Goal: Transaction & Acquisition: Purchase product/service

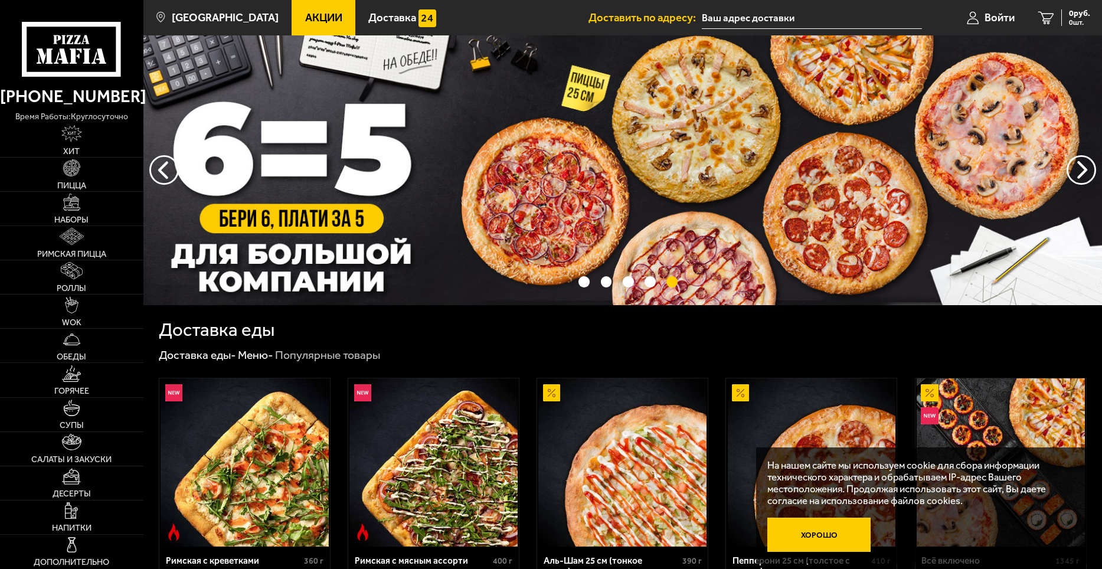
click at [853, 533] on button "Хорошо" at bounding box center [818, 535] width 103 height 34
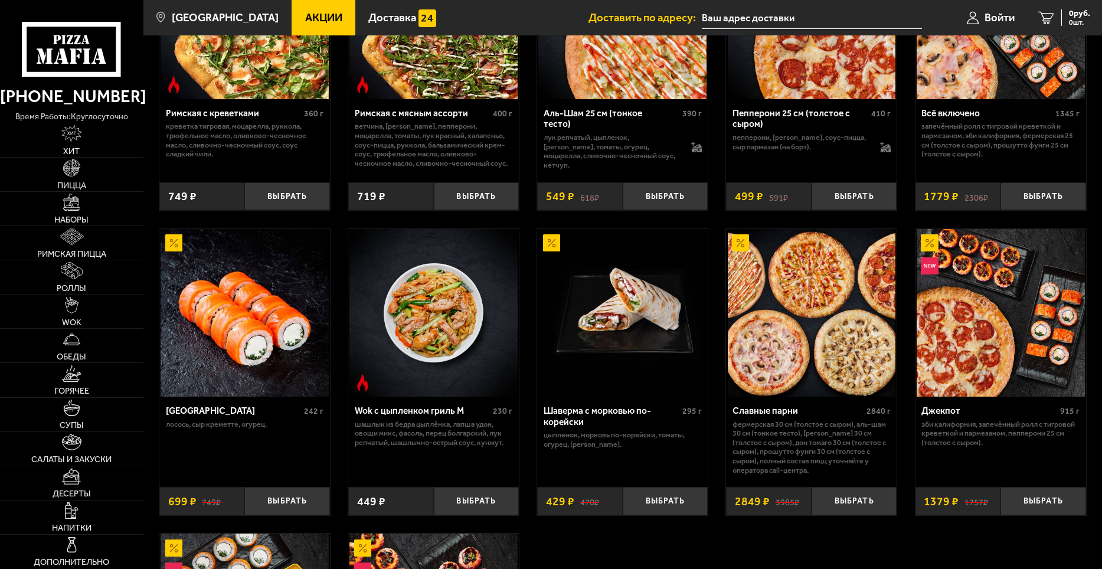
scroll to position [472, 0]
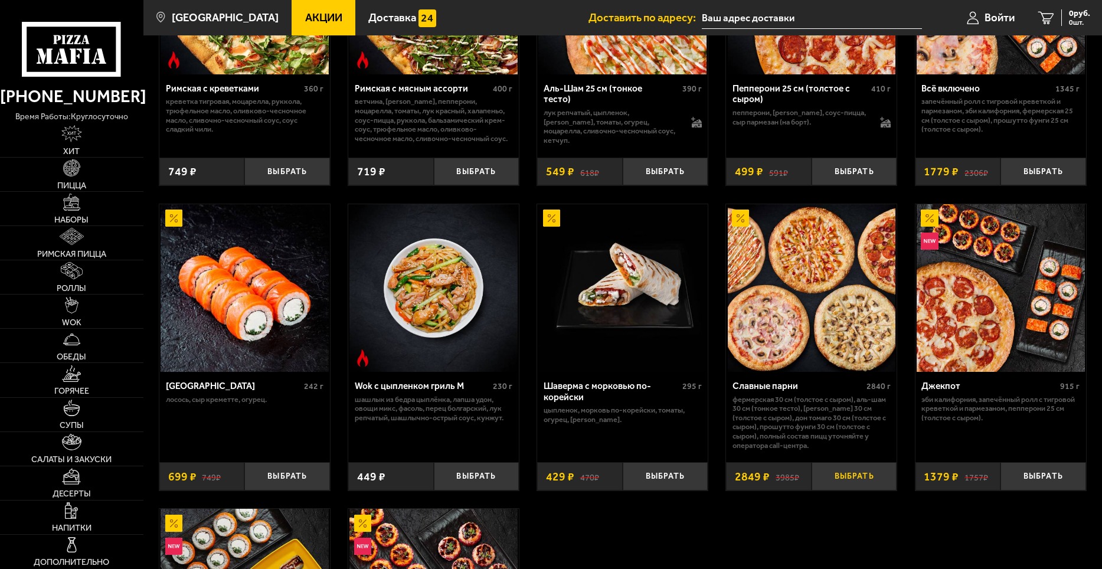
click at [856, 476] on button "Выбрать" at bounding box center [854, 476] width 86 height 28
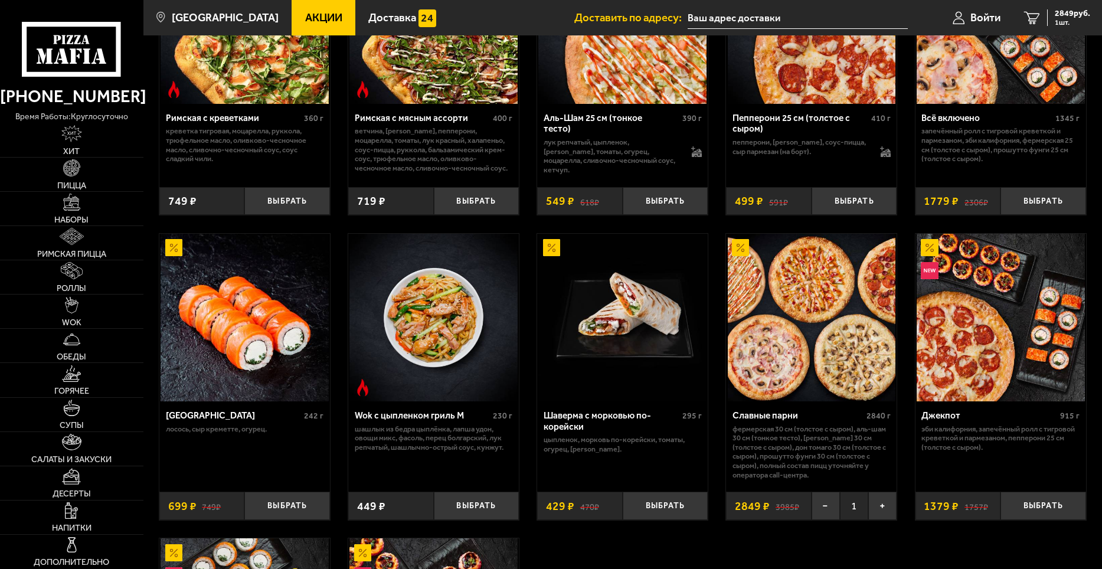
scroll to position [177, 0]
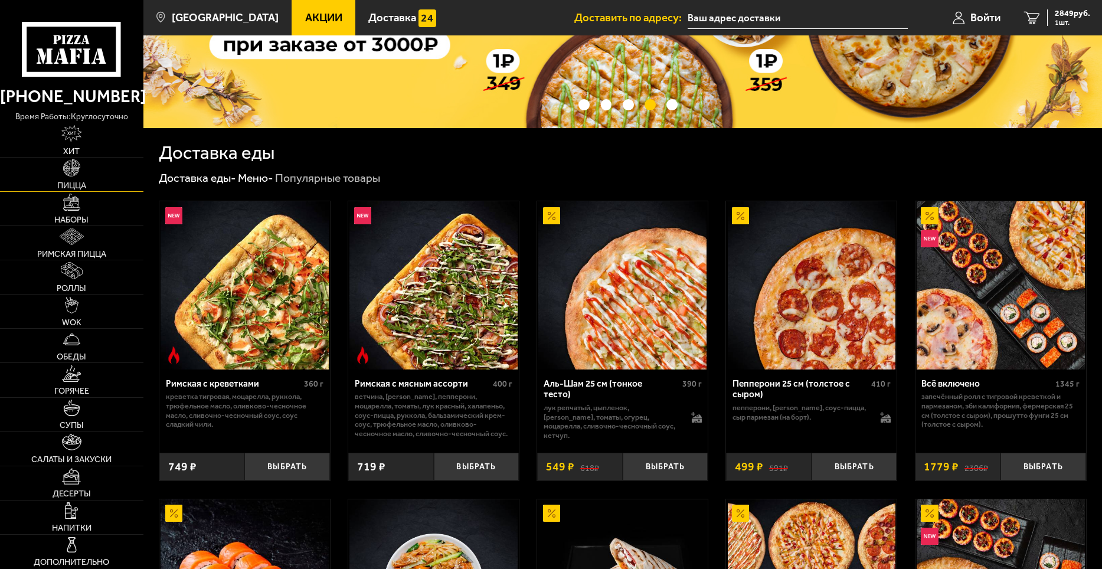
click at [68, 177] on link "Пицца" at bounding box center [71, 175] width 143 height 34
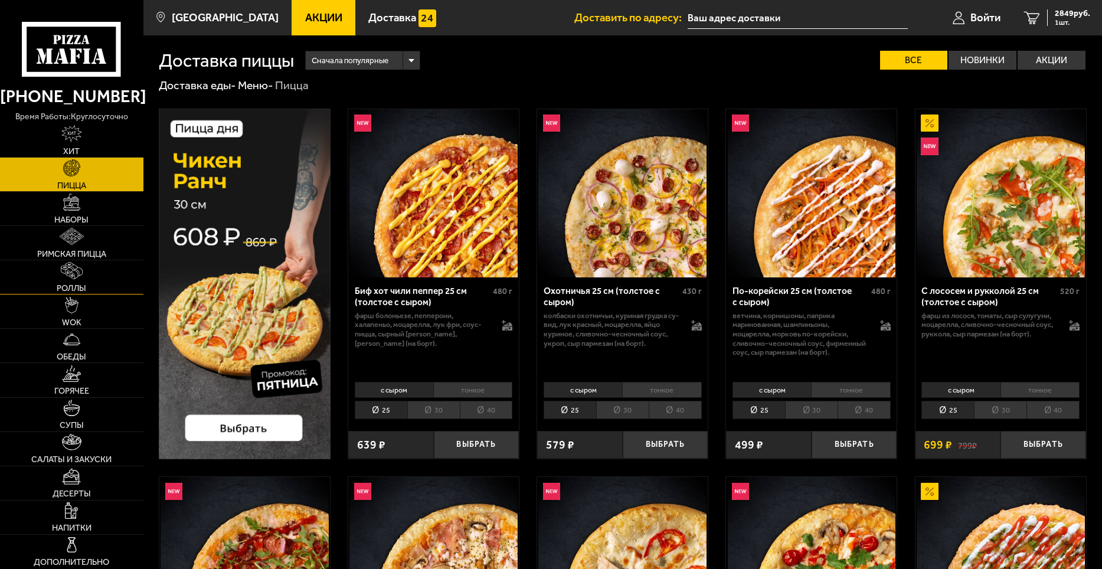
click at [70, 273] on img at bounding box center [72, 270] width 22 height 17
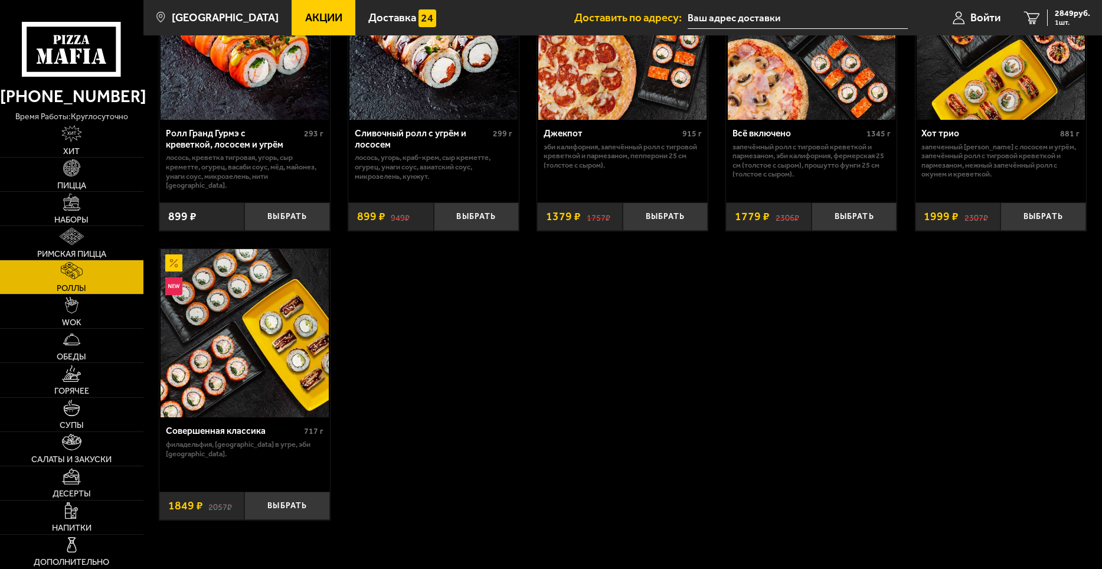
scroll to position [767, 0]
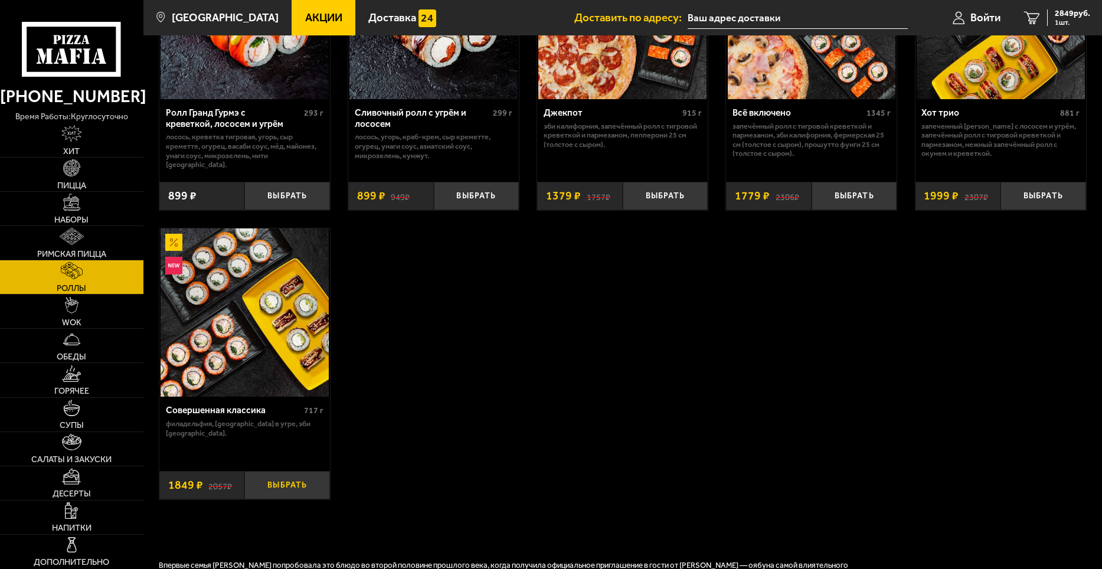
click at [296, 473] on button "Выбрать" at bounding box center [287, 485] width 86 height 28
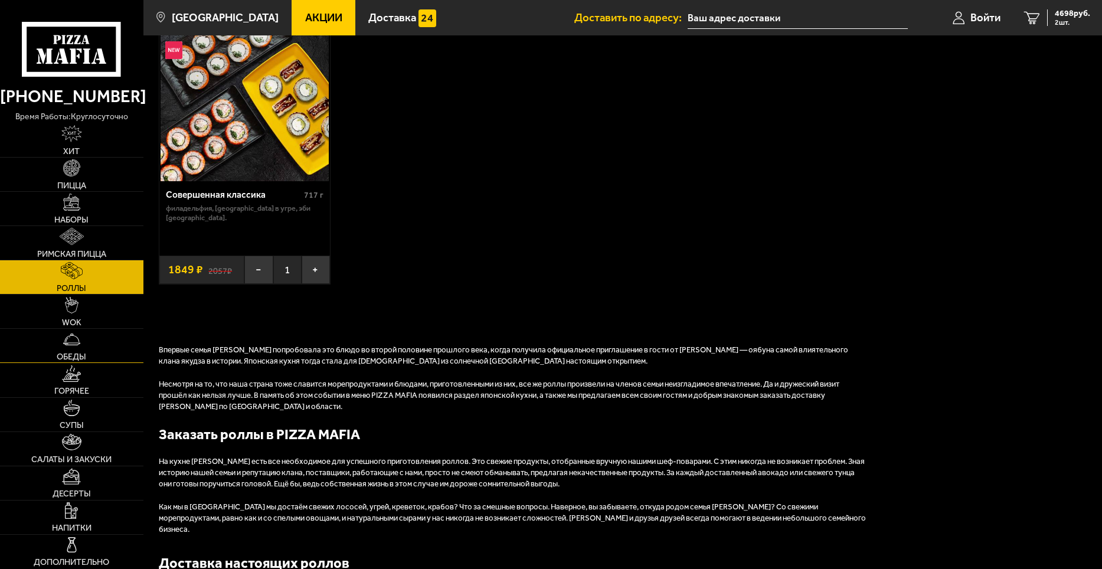
scroll to position [1003, 0]
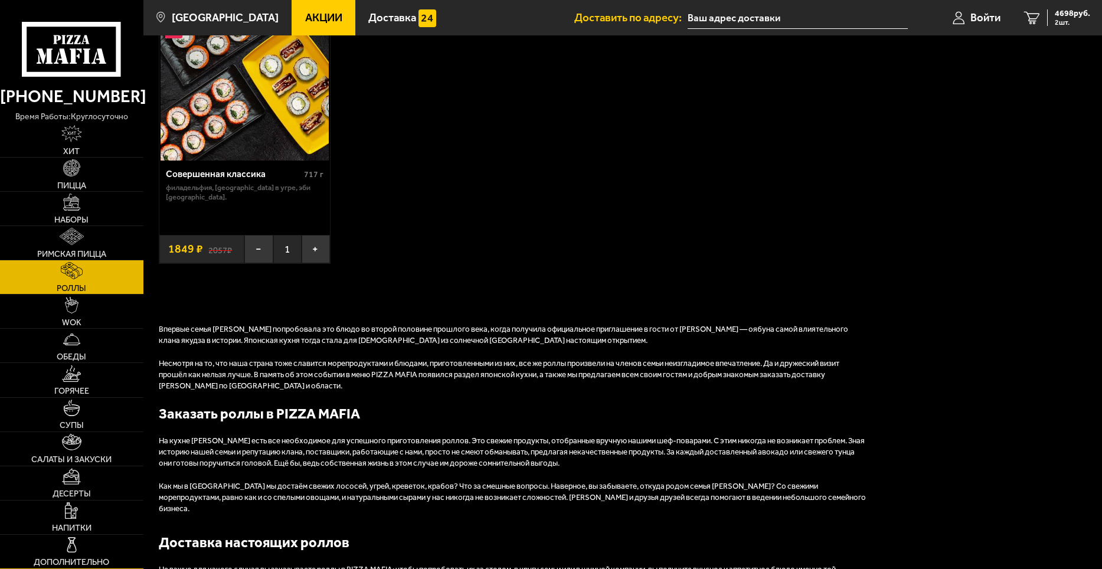
click at [71, 551] on img at bounding box center [71, 544] width 17 height 17
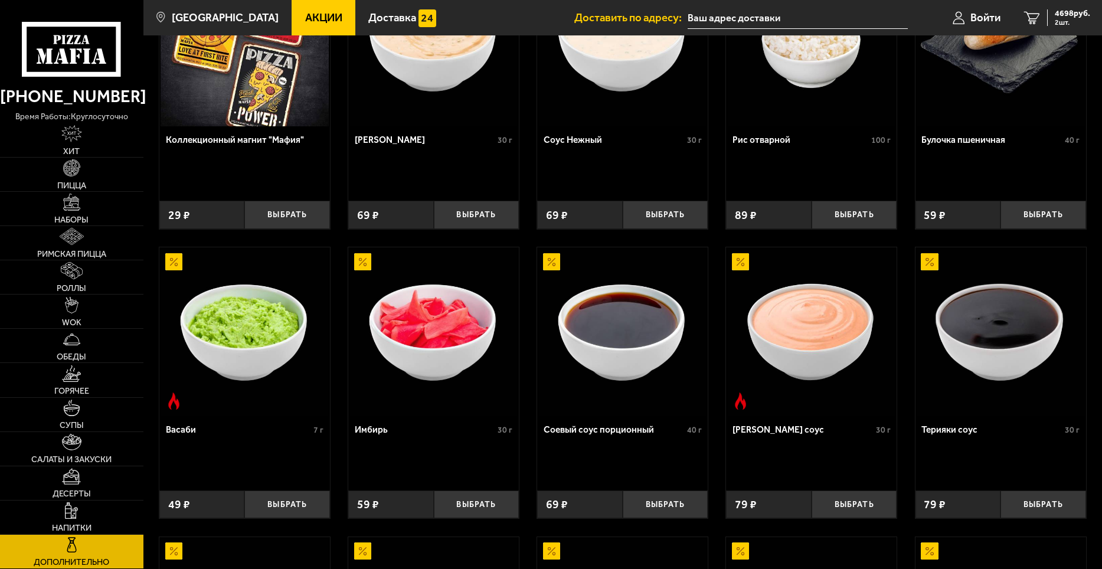
scroll to position [177, 0]
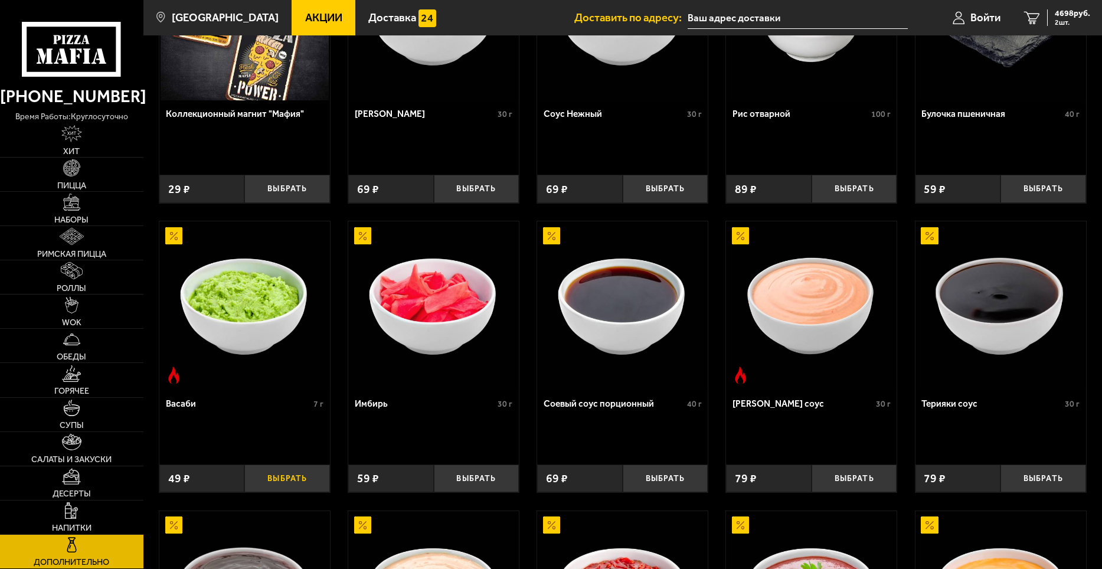
click at [281, 479] on button "Выбрать" at bounding box center [287, 478] width 86 height 28
click at [314, 480] on button "+" at bounding box center [316, 478] width 28 height 28
click at [315, 478] on button "+" at bounding box center [316, 478] width 28 height 28
click at [487, 479] on button "Выбрать" at bounding box center [477, 478] width 86 height 28
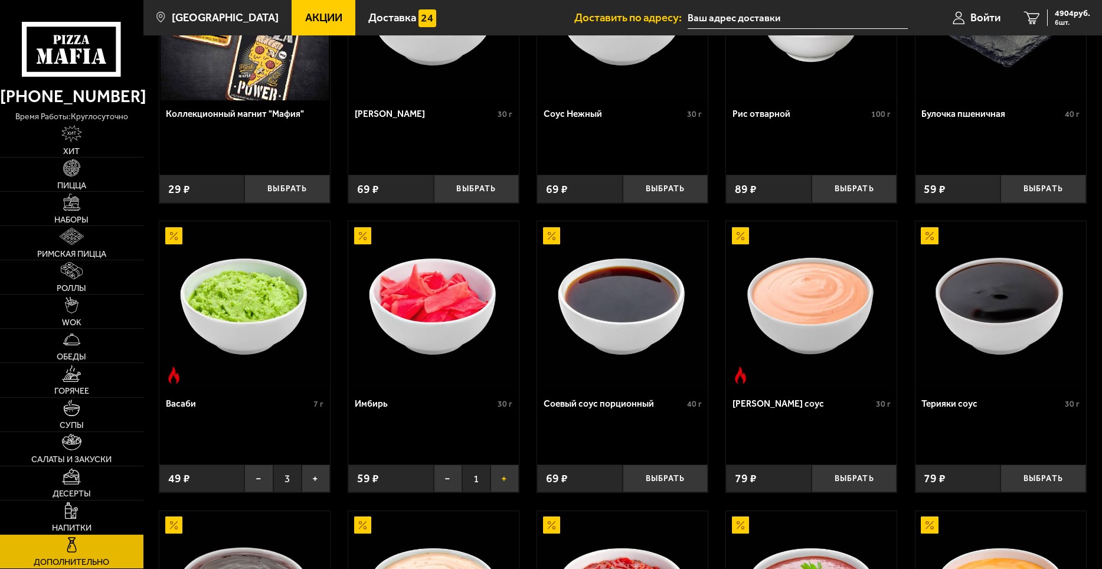
click at [503, 482] on button "+" at bounding box center [504, 478] width 28 height 28
click at [673, 480] on button "Выбрать" at bounding box center [666, 478] width 86 height 28
click at [691, 482] on button "+" at bounding box center [693, 478] width 28 height 28
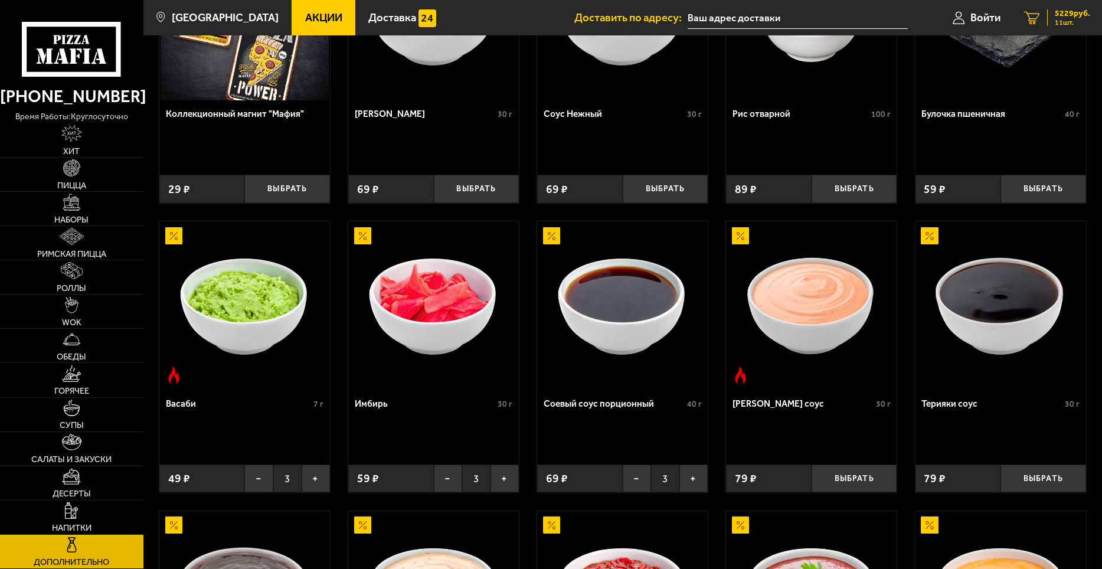
click at [1058, 13] on span "5229 руб." at bounding box center [1072, 13] width 35 height 8
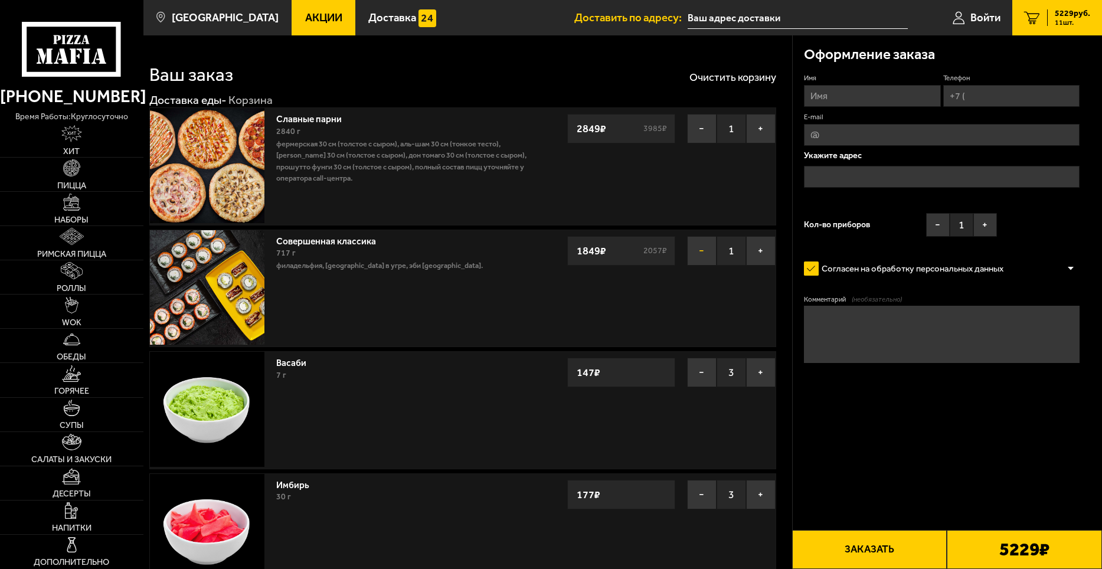
click at [698, 251] on button "−" at bounding box center [702, 251] width 30 height 30
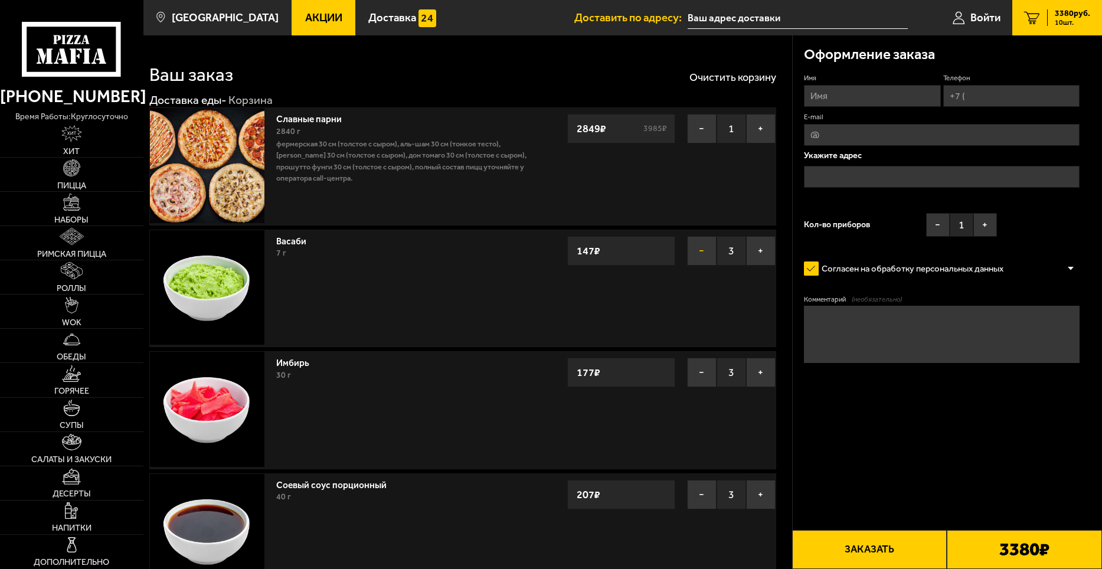
click at [698, 250] on button "−" at bounding box center [702, 251] width 30 height 30
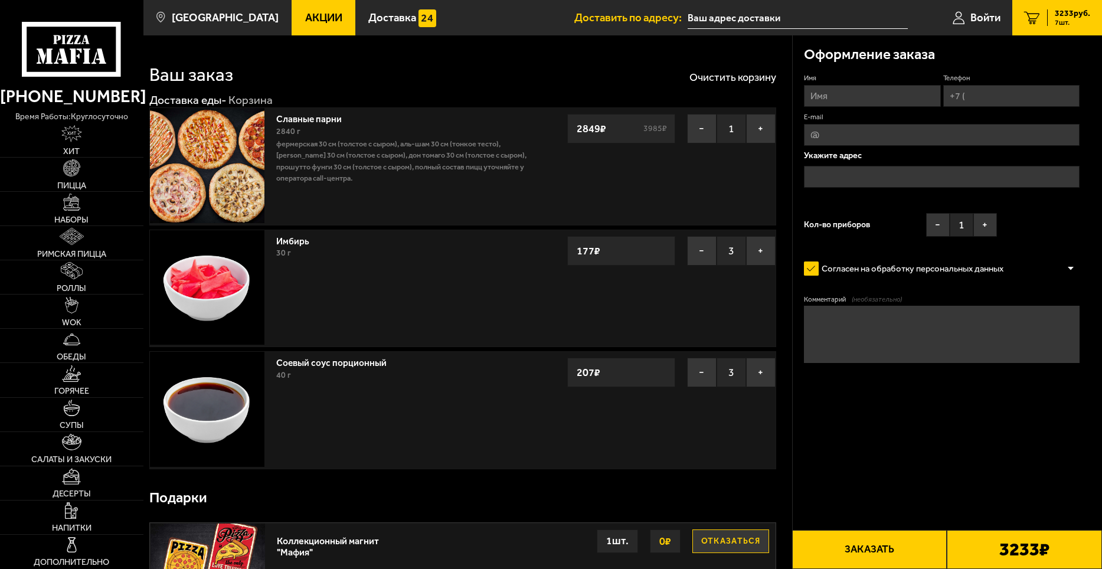
click at [698, 250] on button "−" at bounding box center [702, 251] width 30 height 30
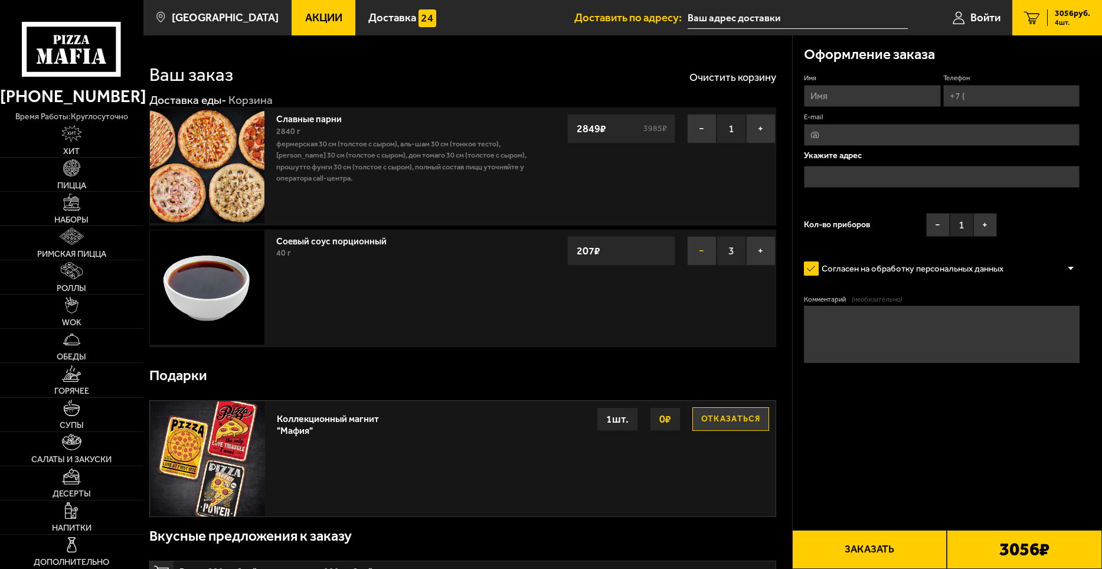
click at [699, 252] on button "−" at bounding box center [702, 251] width 30 height 30
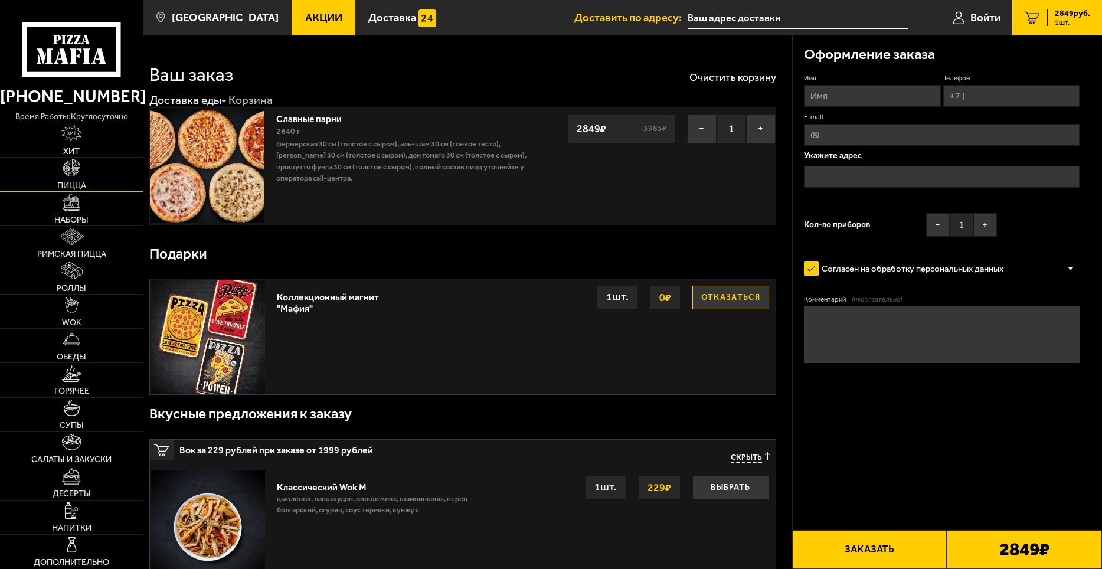
click at [67, 175] on img at bounding box center [71, 167] width 17 height 17
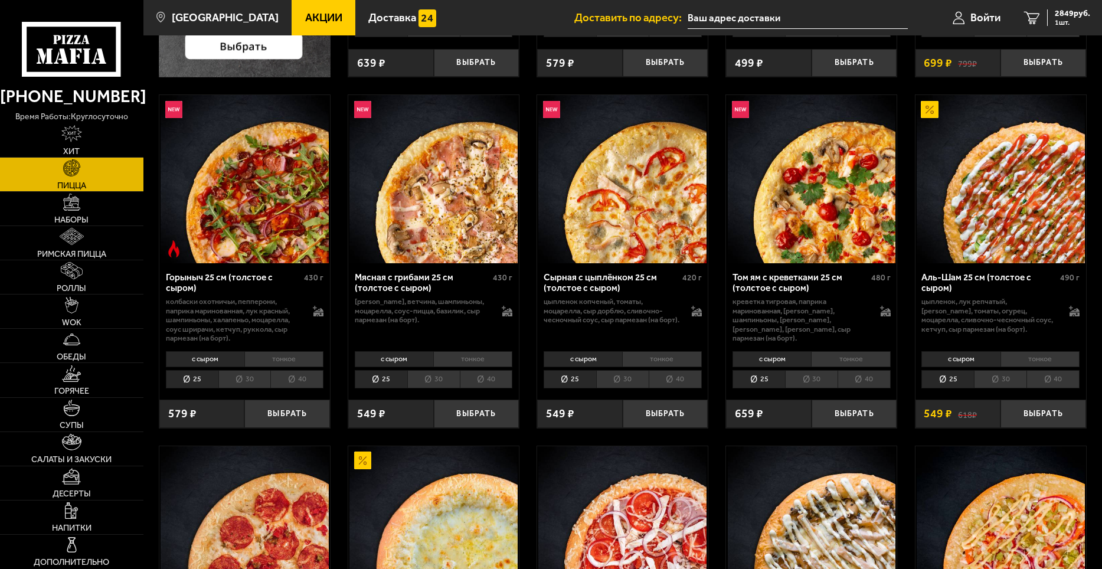
scroll to position [413, 0]
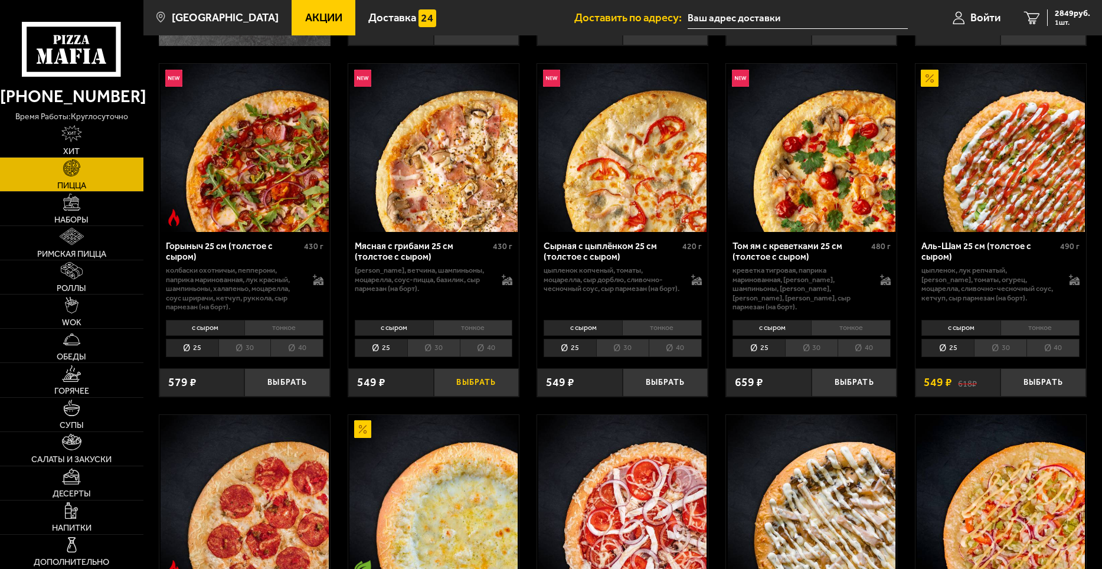
click at [470, 384] on button "Выбрать" at bounding box center [477, 382] width 86 height 28
click at [672, 384] on button "Выбрать" at bounding box center [666, 382] width 86 height 28
click at [1043, 15] on link "3 3947 руб. 3 шт." at bounding box center [1057, 17] width 90 height 35
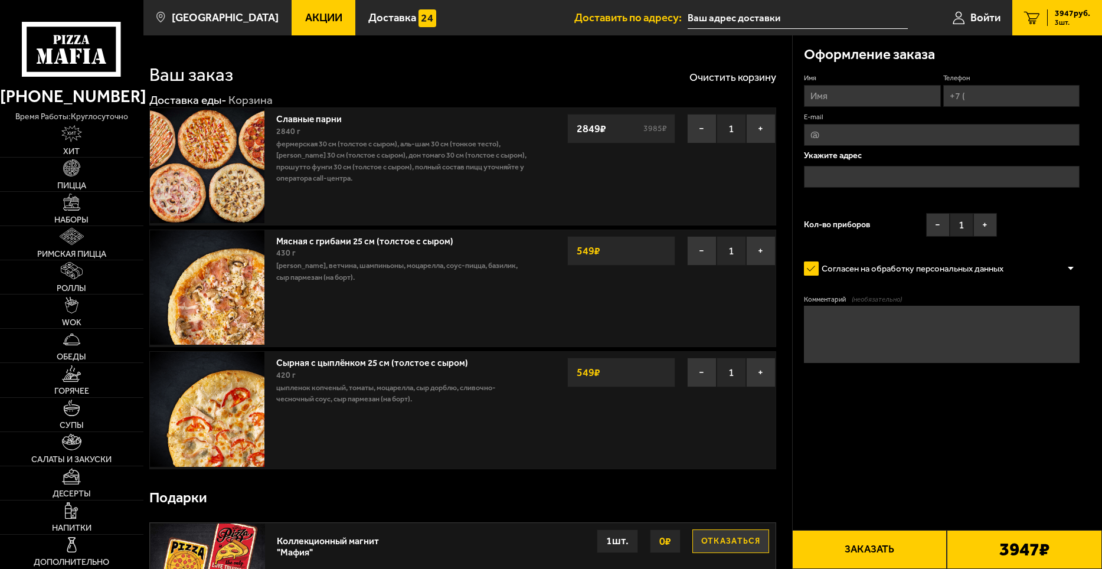
click at [849, 93] on input "Имя" at bounding box center [872, 96] width 136 height 22
type input "[PERSON_NAME]"
click at [966, 96] on input "Телефон" at bounding box center [1011, 96] width 136 height 22
type input "[PHONE_NUMBER]"
click at [878, 133] on input "E-mail" at bounding box center [942, 135] width 276 height 22
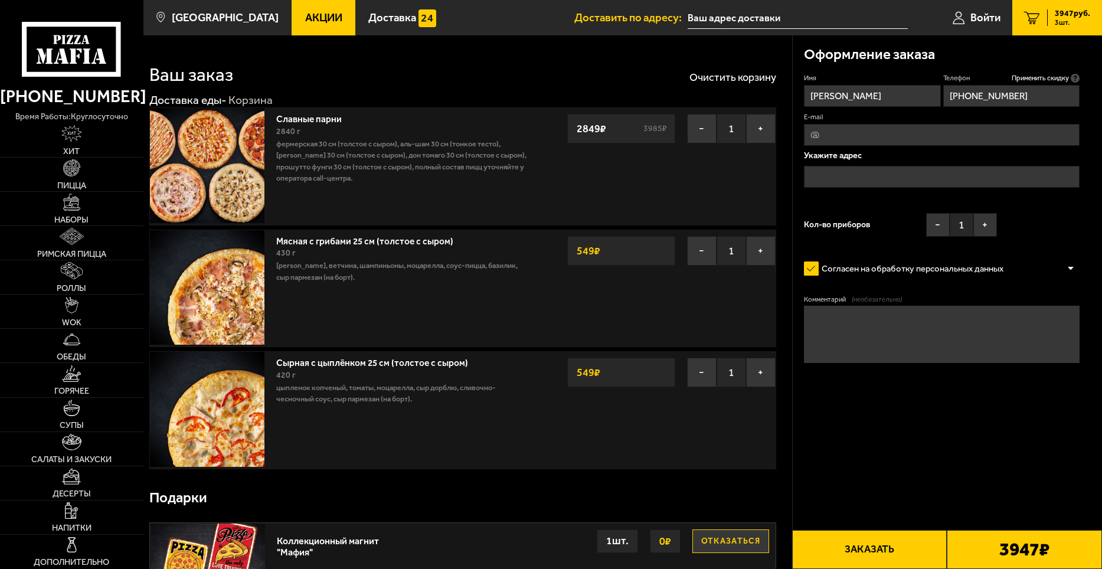
type input "[EMAIL_ADDRESS][DOMAIN_NAME]"
click at [902, 175] on input "text" at bounding box center [942, 177] width 276 height 22
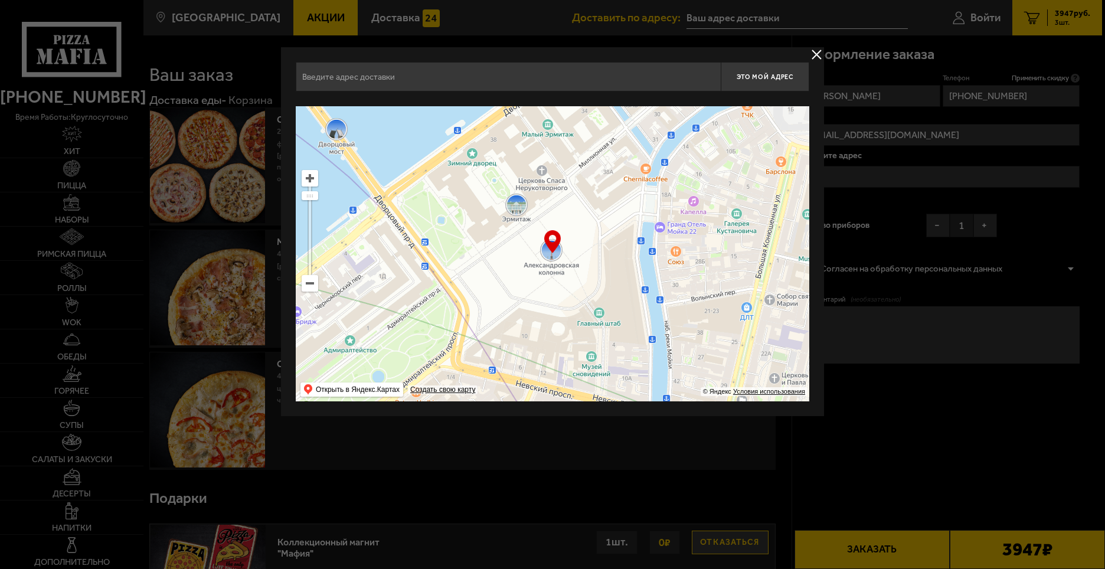
click at [313, 287] on ymaps at bounding box center [309, 283] width 15 height 15
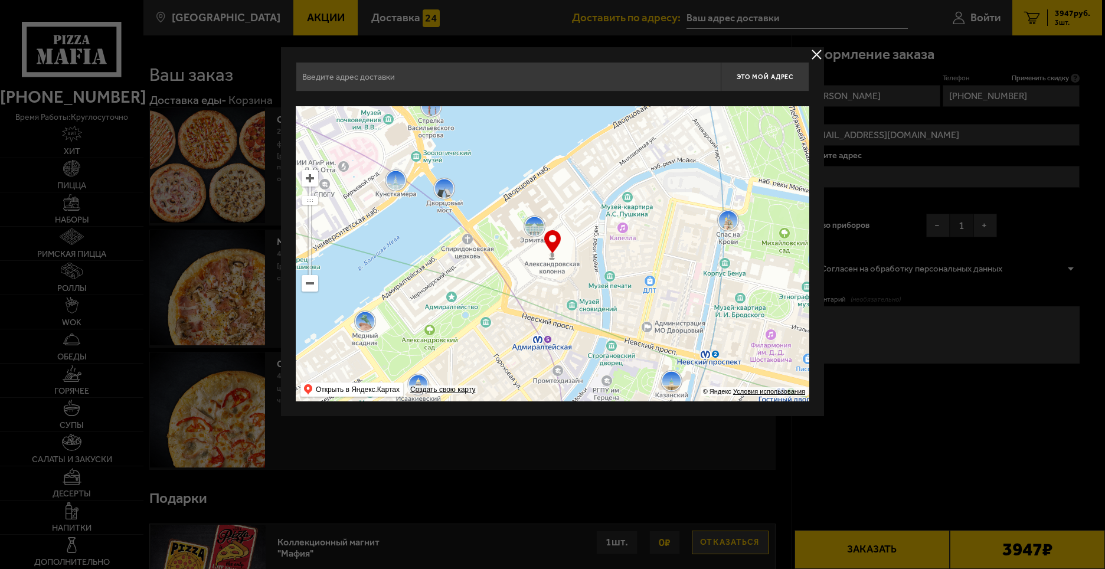
click at [313, 287] on ymaps at bounding box center [309, 283] width 15 height 15
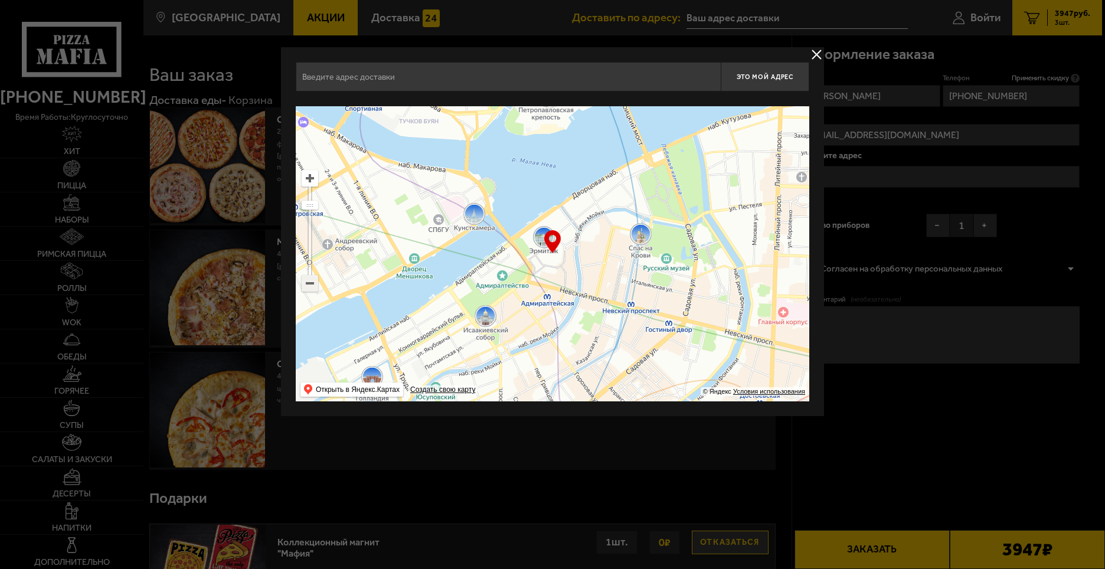
click at [313, 287] on ymaps at bounding box center [309, 283] width 15 height 15
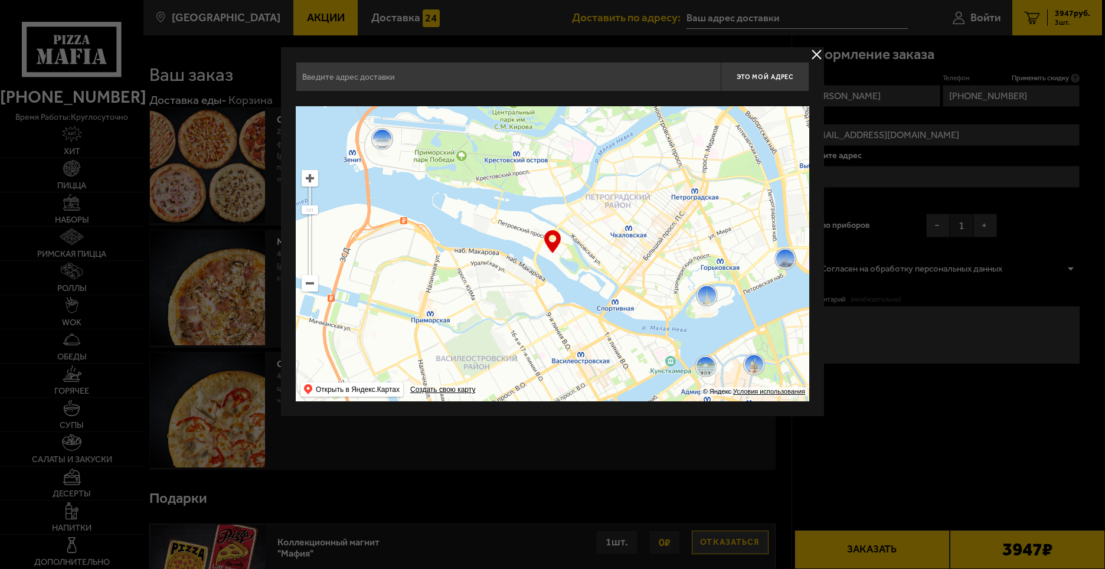
drag, startPoint x: 361, startPoint y: 232, endPoint x: 574, endPoint y: 384, distance: 261.9
click at [574, 388] on ymaps at bounding box center [552, 253] width 513 height 295
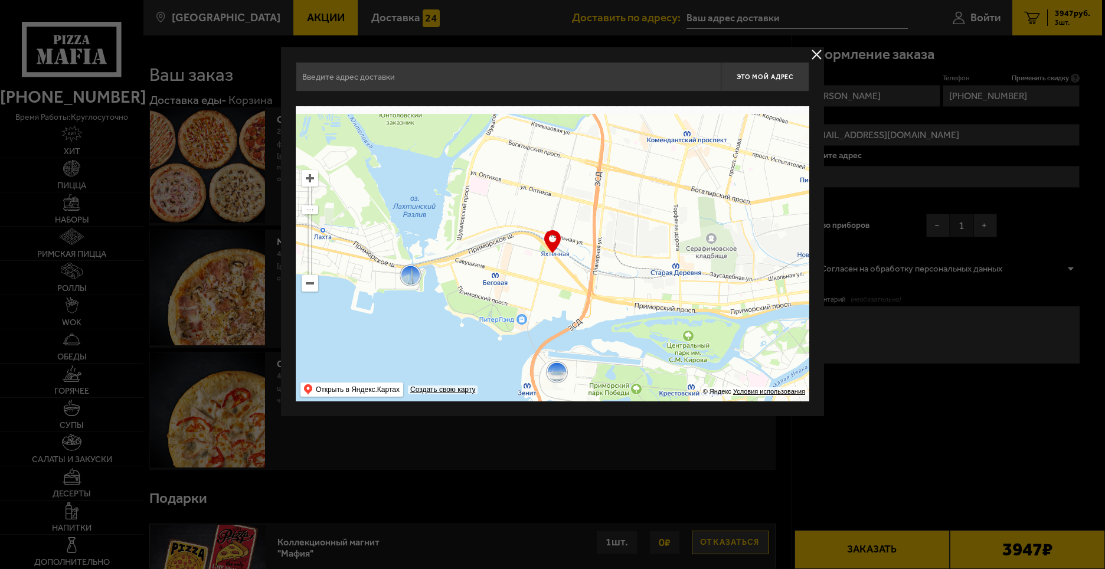
drag, startPoint x: 700, startPoint y: 201, endPoint x: 673, endPoint y: 369, distance: 170.9
click at [672, 369] on ymaps at bounding box center [552, 253] width 513 height 295
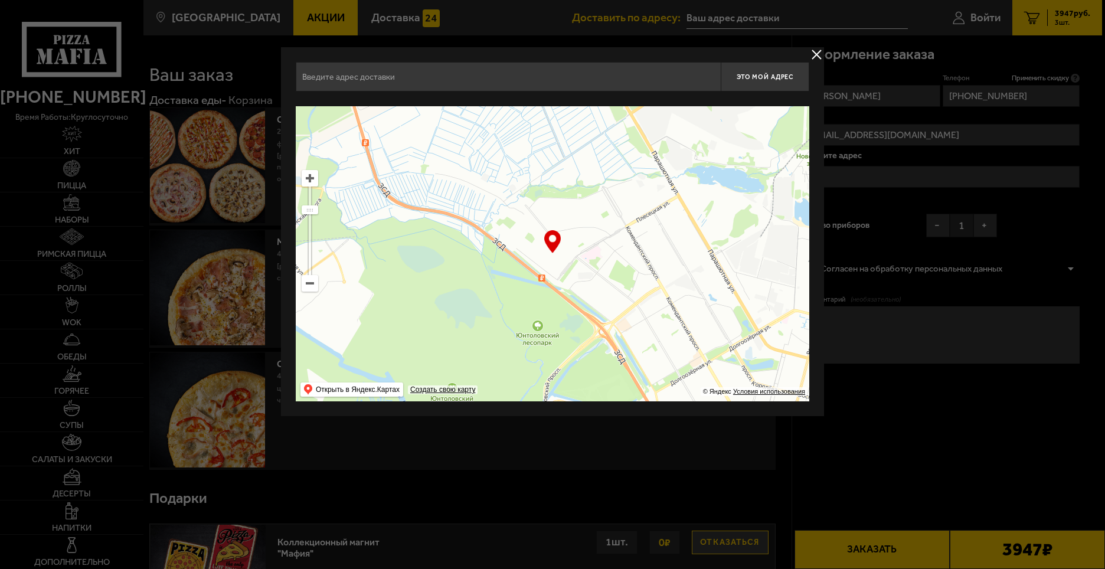
drag, startPoint x: 623, startPoint y: 261, endPoint x: 691, endPoint y: 401, distance: 156.2
click at [690, 401] on div "Это мой адрес Найдите адрес перетащив карту … © Яндекс Условия использования От…" at bounding box center [552, 231] width 543 height 369
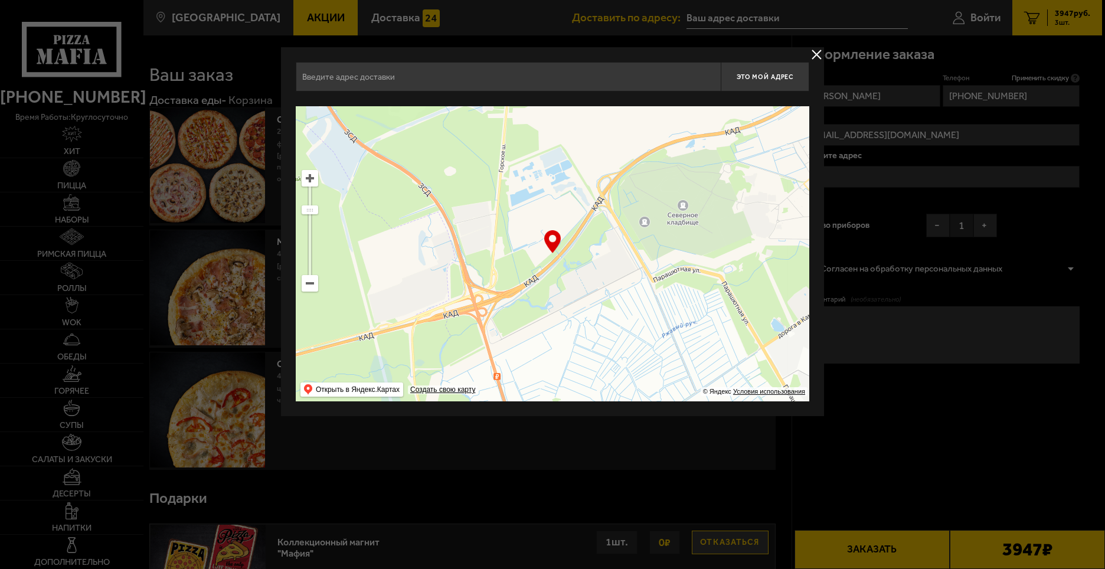
drag, startPoint x: 604, startPoint y: 267, endPoint x: 640, endPoint y: 357, distance: 96.9
click at [640, 357] on ymaps at bounding box center [552, 253] width 513 height 295
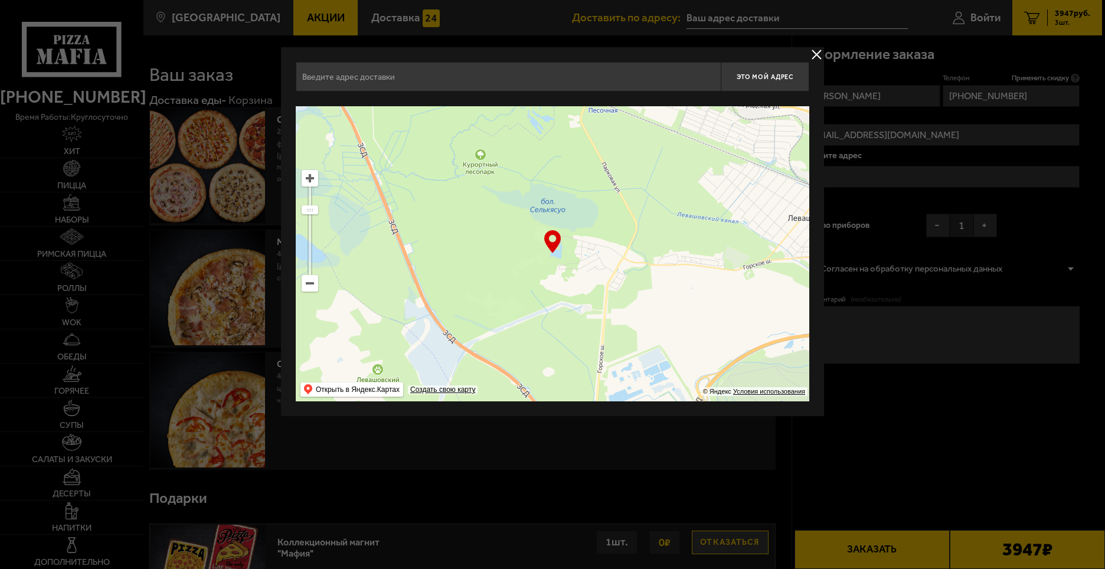
drag, startPoint x: 586, startPoint y: 221, endPoint x: 655, endPoint y: 343, distance: 140.3
click at [654, 348] on ymaps at bounding box center [552, 253] width 513 height 295
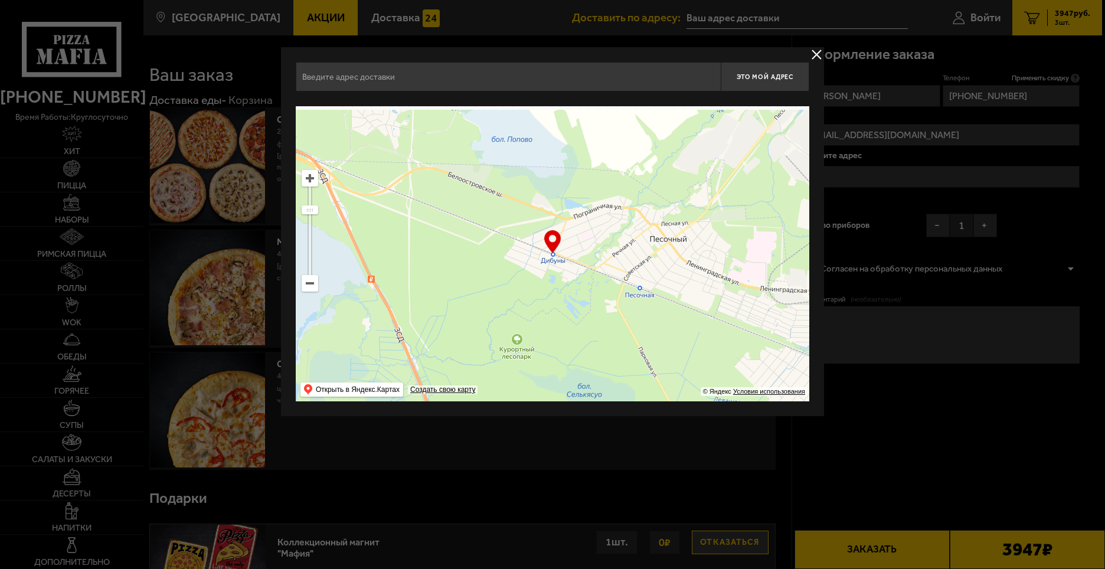
drag, startPoint x: 599, startPoint y: 211, endPoint x: 611, endPoint y: 360, distance: 149.8
click at [611, 360] on ymaps at bounding box center [552, 253] width 513 height 295
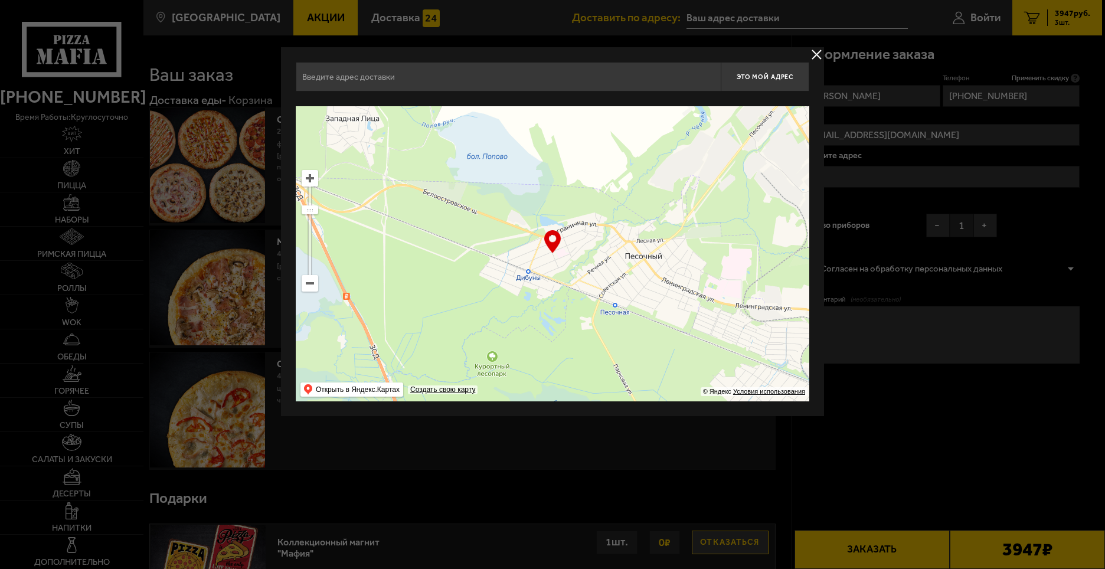
type input "[STREET_ADDRESS][PERSON_NAME]"
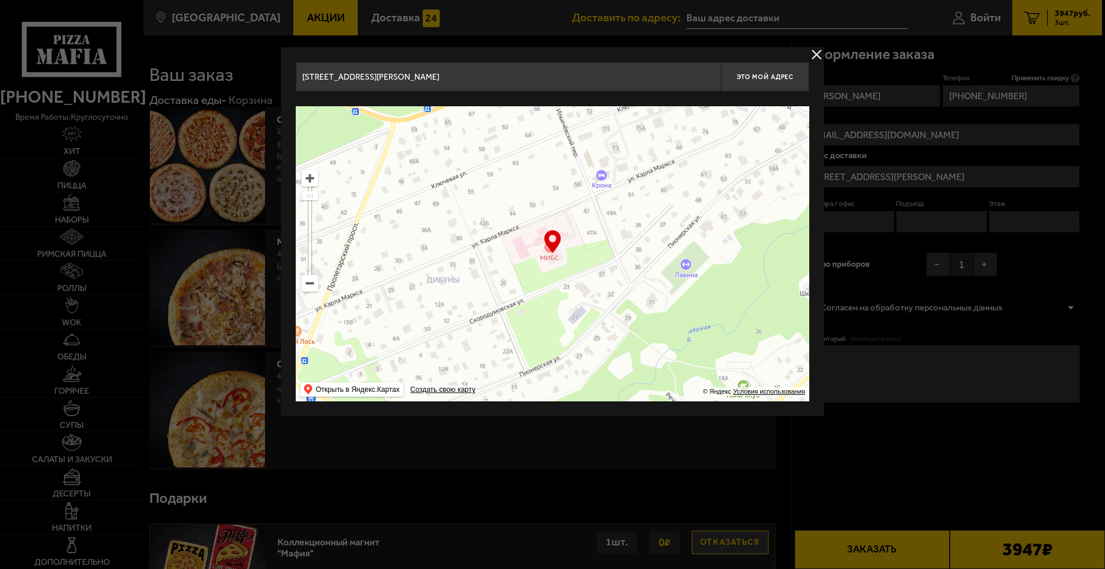
type input "[STREET_ADDRESS][PERSON_NAME]"
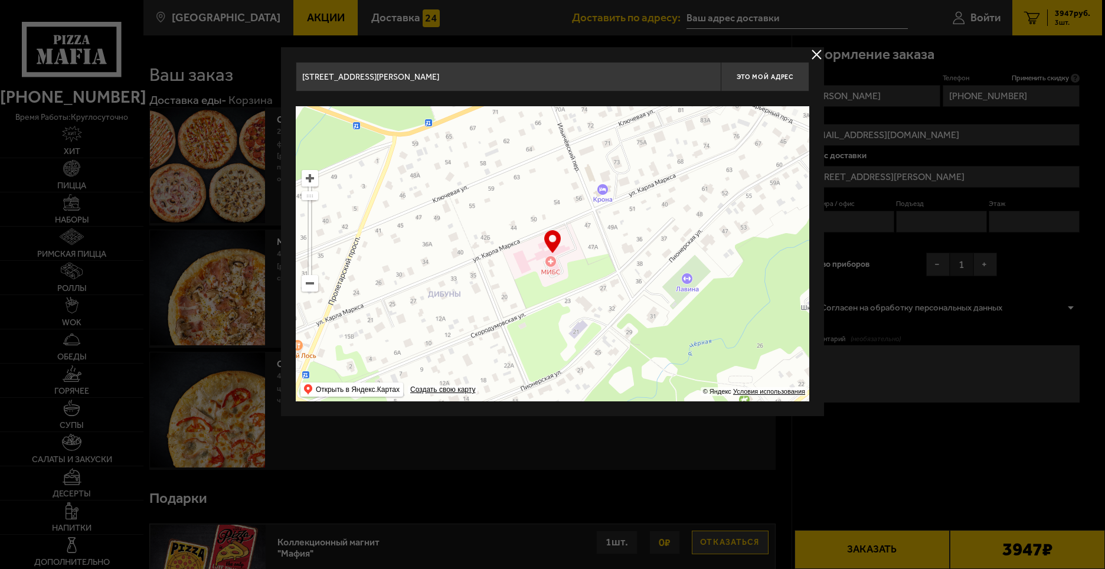
drag, startPoint x: 599, startPoint y: 305, endPoint x: 531, endPoint y: 323, distance: 70.9
click at [531, 323] on ymaps at bounding box center [552, 253] width 513 height 295
click at [551, 240] on div "… © Яндекс Условия использования Открыть в Яндекс.Картах Создать свою карту" at bounding box center [552, 253] width 513 height 295
click at [767, 77] on span "Это мой адрес" at bounding box center [764, 77] width 57 height 8
